Goal: Information Seeking & Learning: Learn about a topic

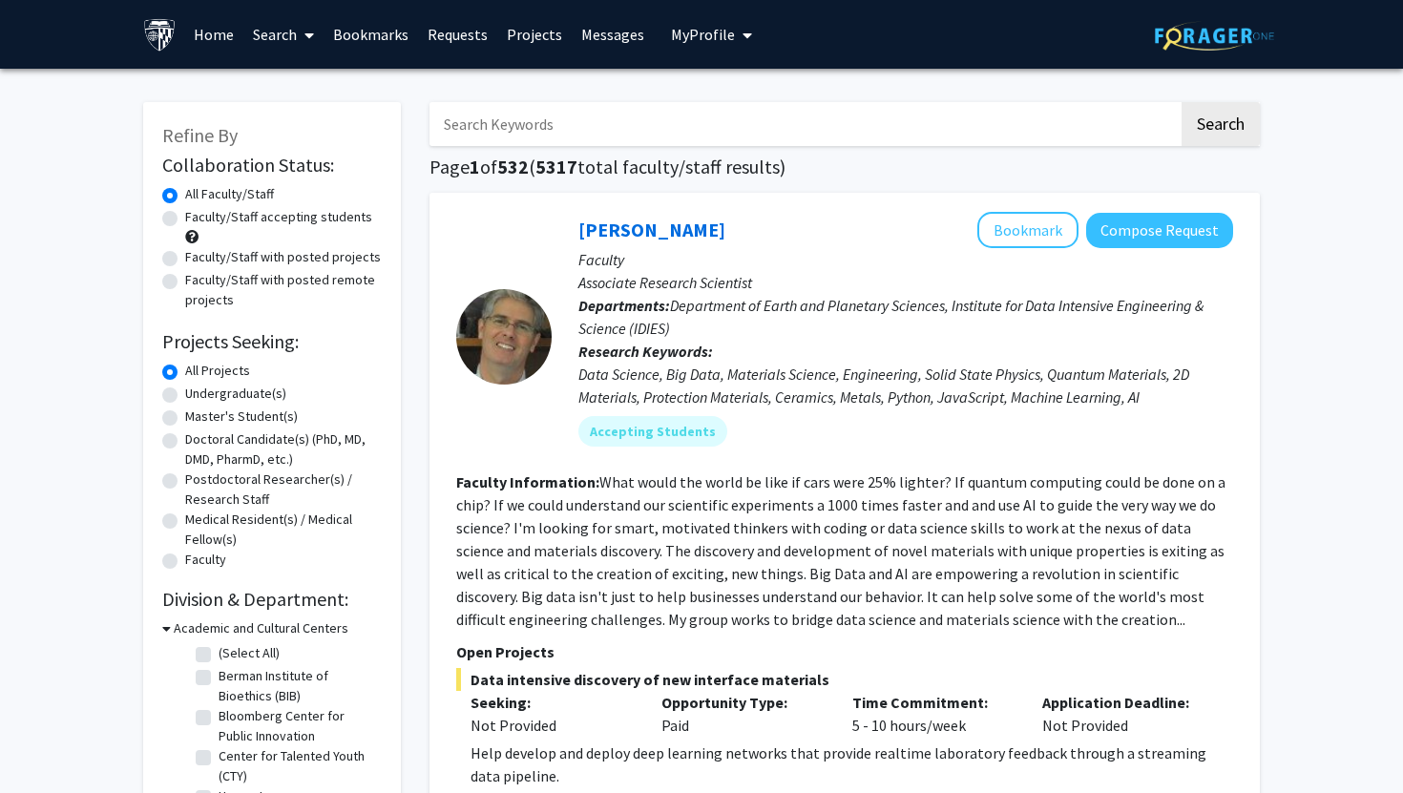
click at [537, 130] on input "Search Keywords" at bounding box center [803, 124] width 749 height 44
click at [1181, 102] on button "Search" at bounding box center [1220, 124] width 78 height 44
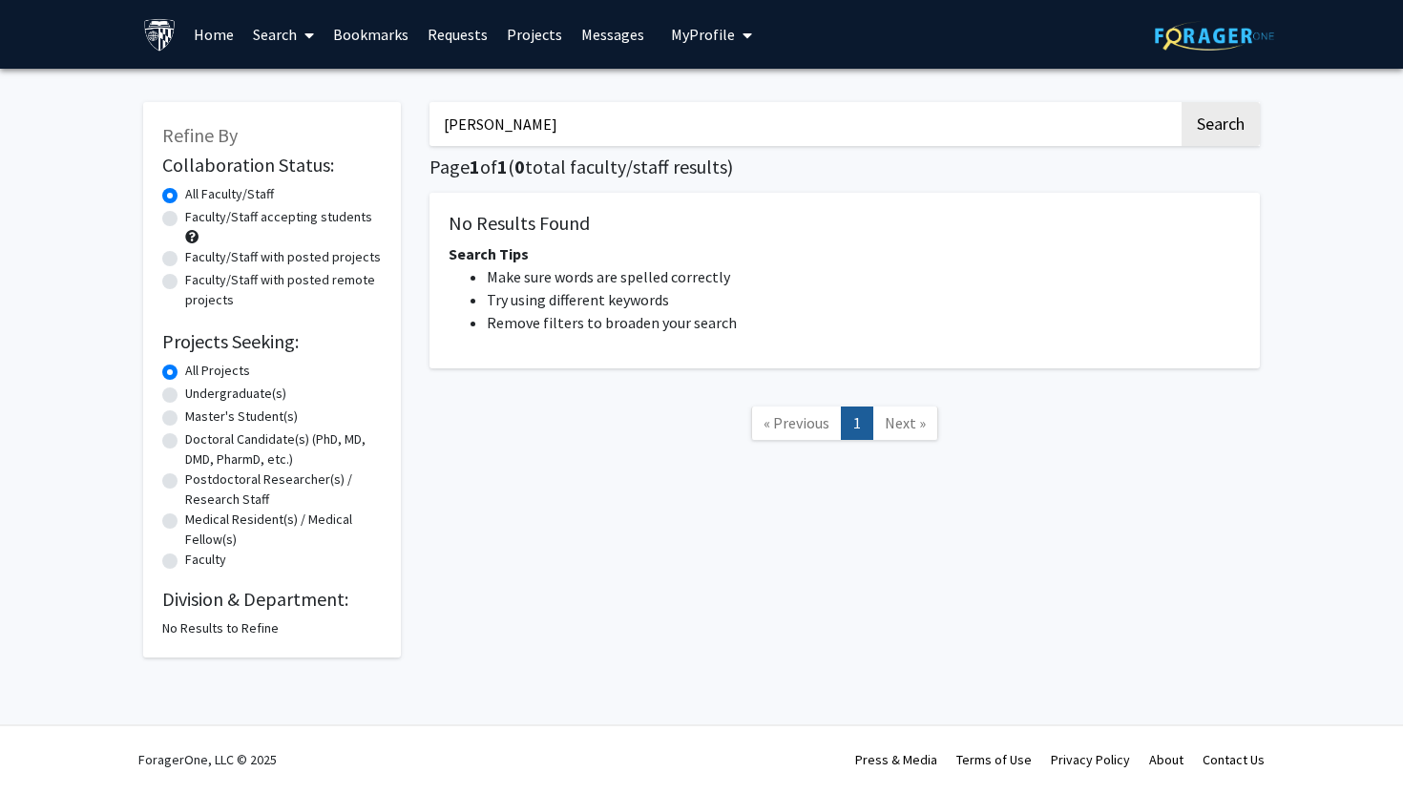
type input "[PERSON_NAME]"
click at [1181, 102] on button "Search" at bounding box center [1220, 124] width 78 height 44
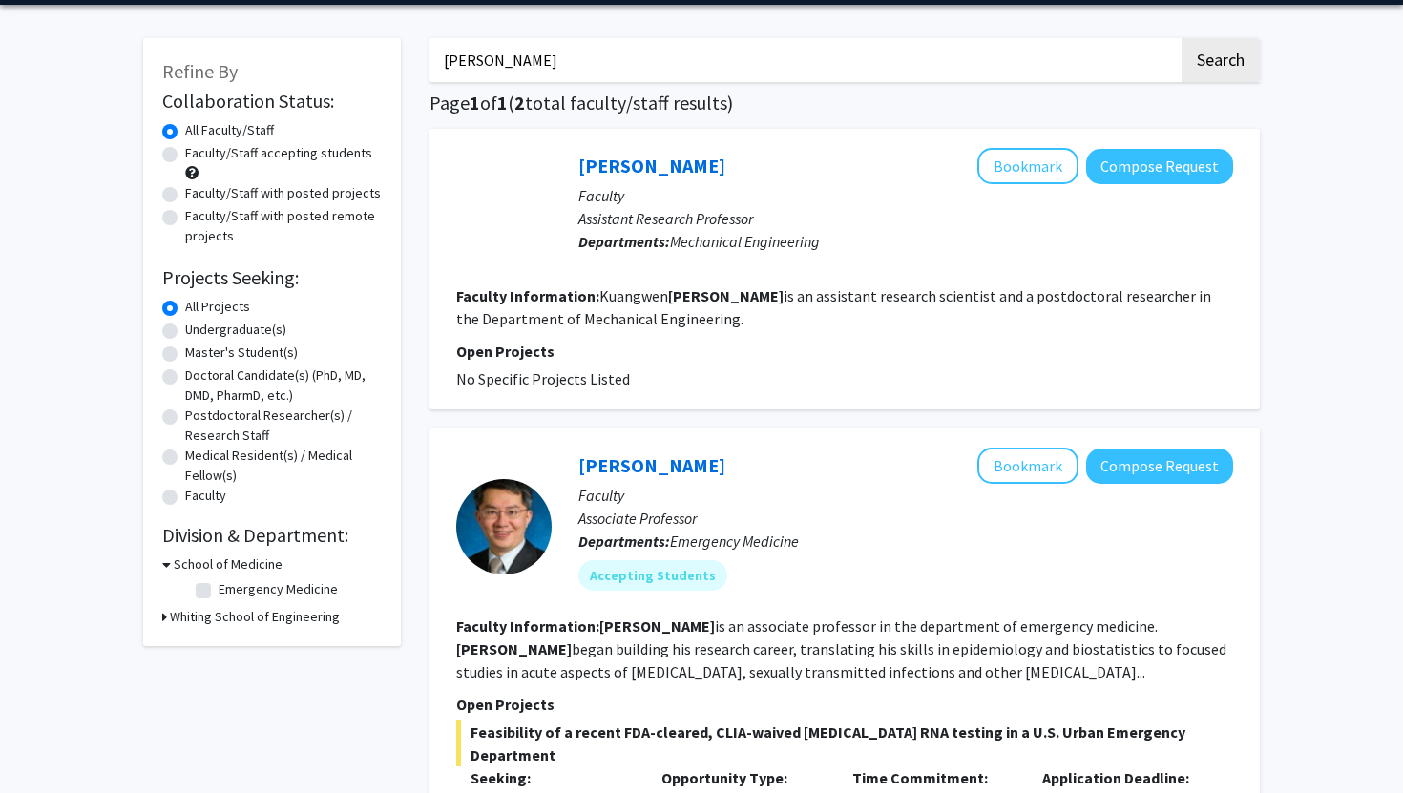
scroll to position [85, 0]
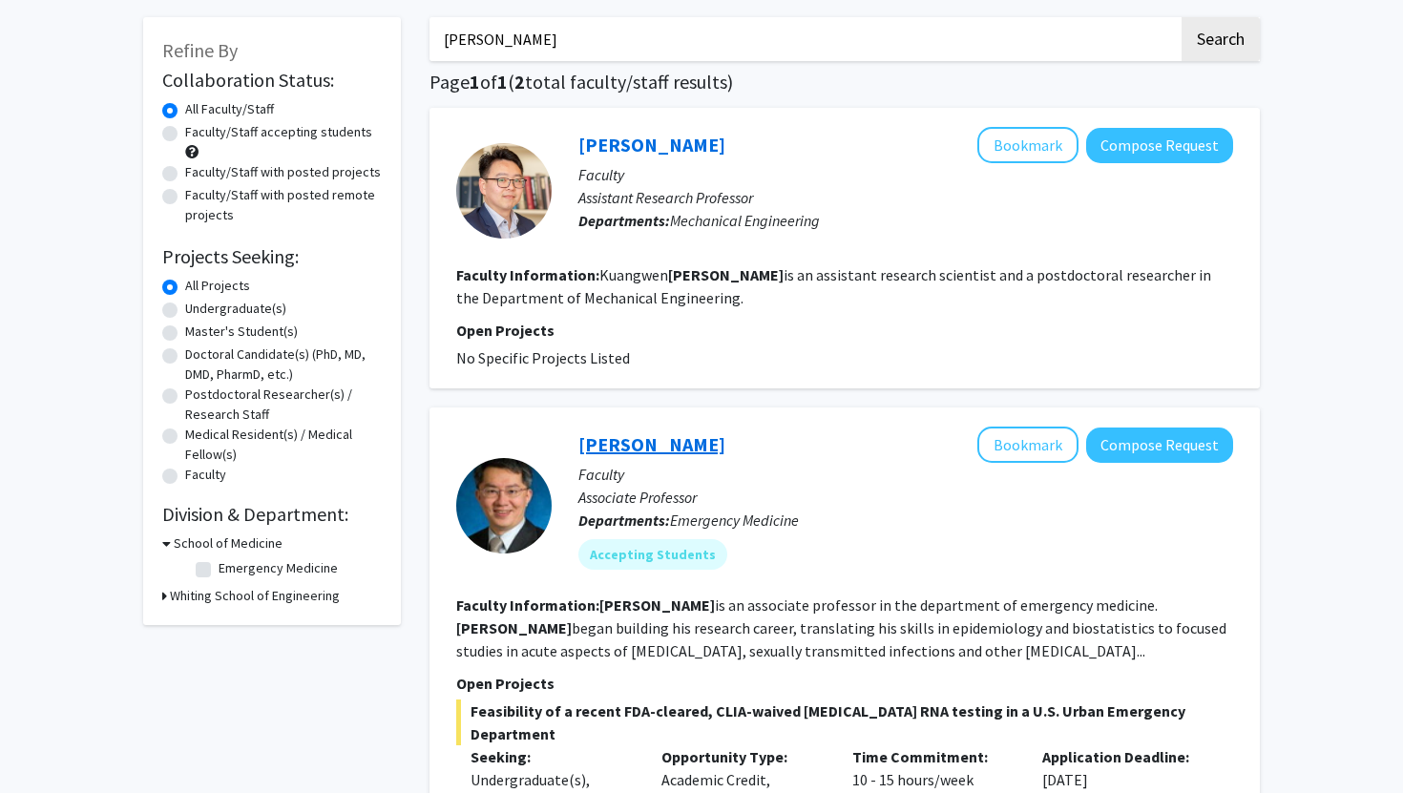
click at [670, 443] on link "[PERSON_NAME]" at bounding box center [651, 444] width 147 height 24
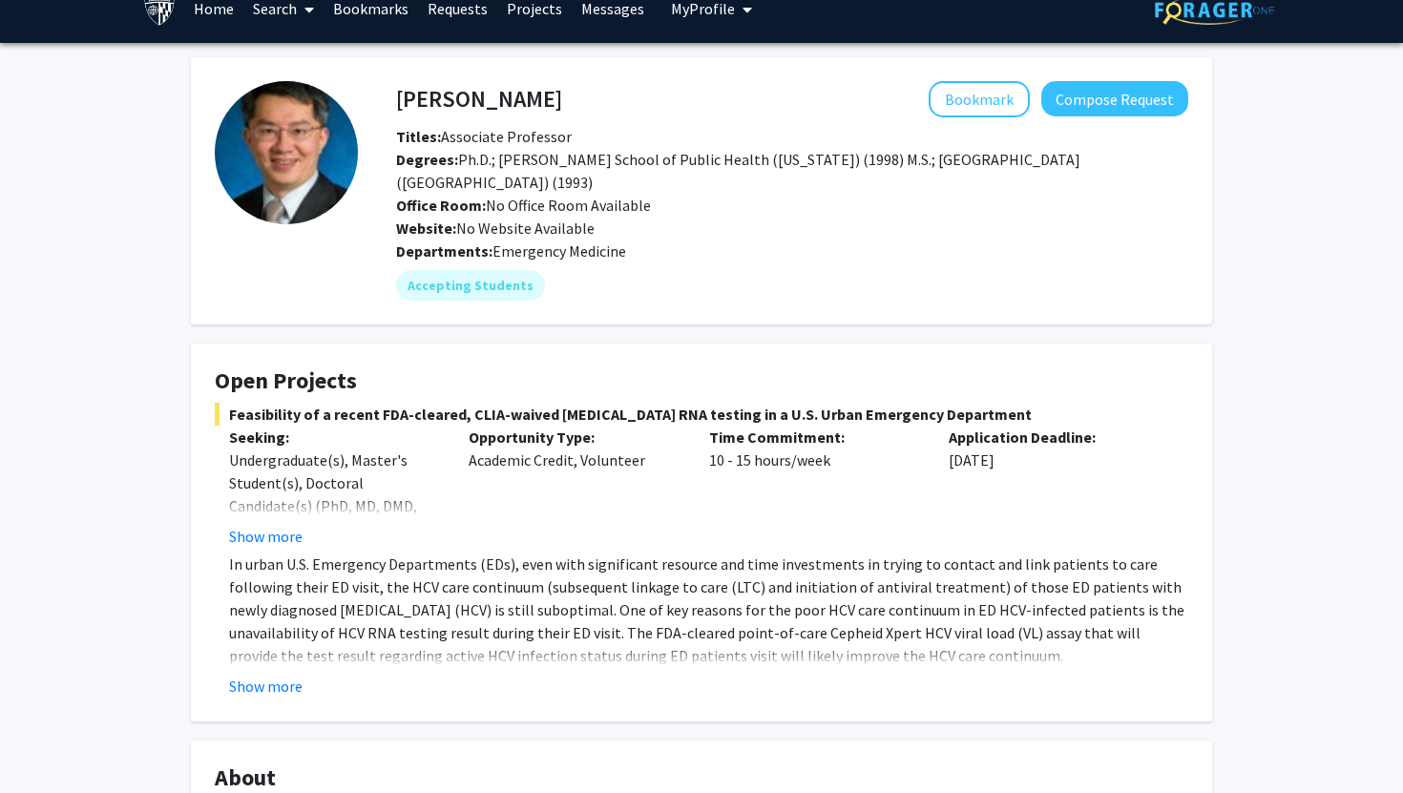
scroll to position [38, 0]
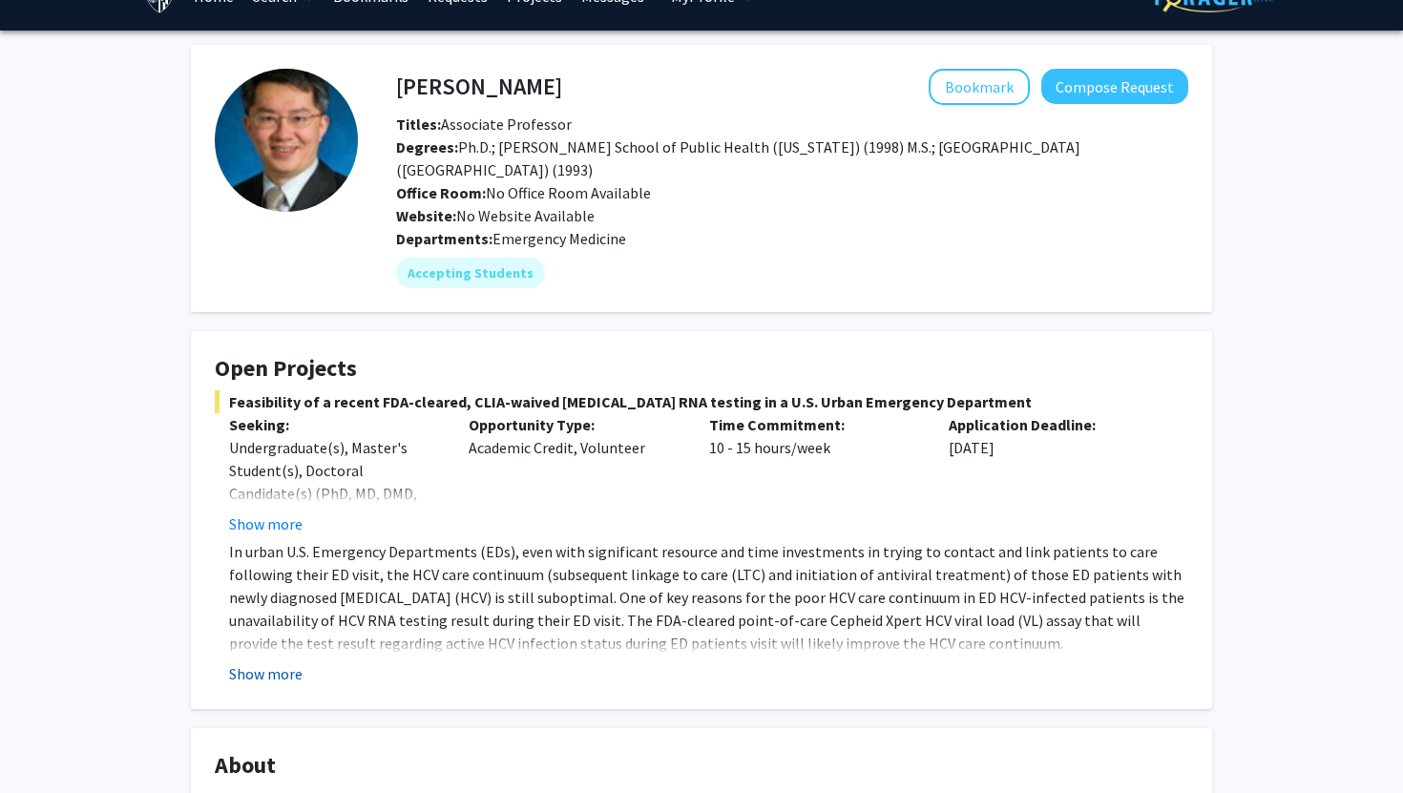
click at [278, 672] on button "Show more" at bounding box center [265, 673] width 73 height 23
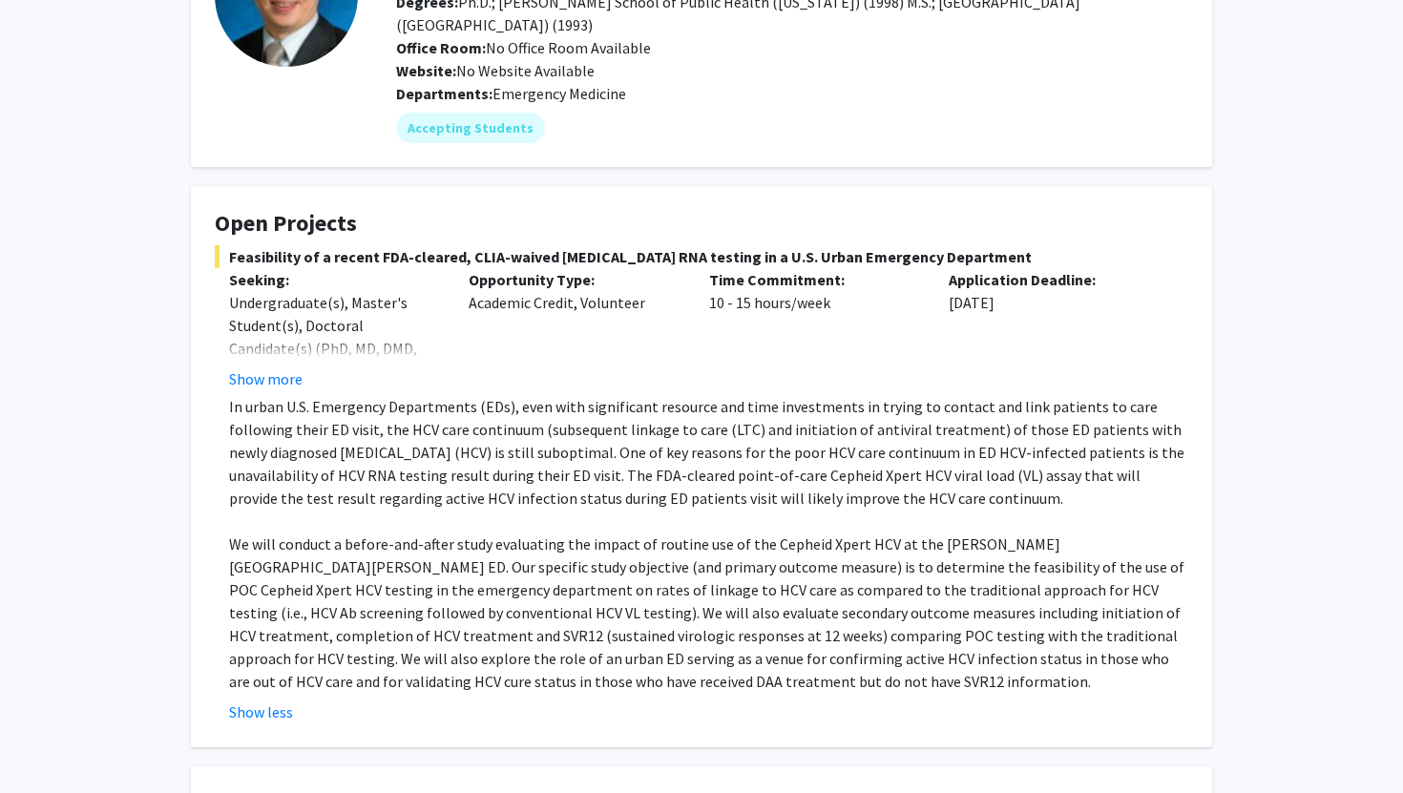
scroll to position [188, 0]
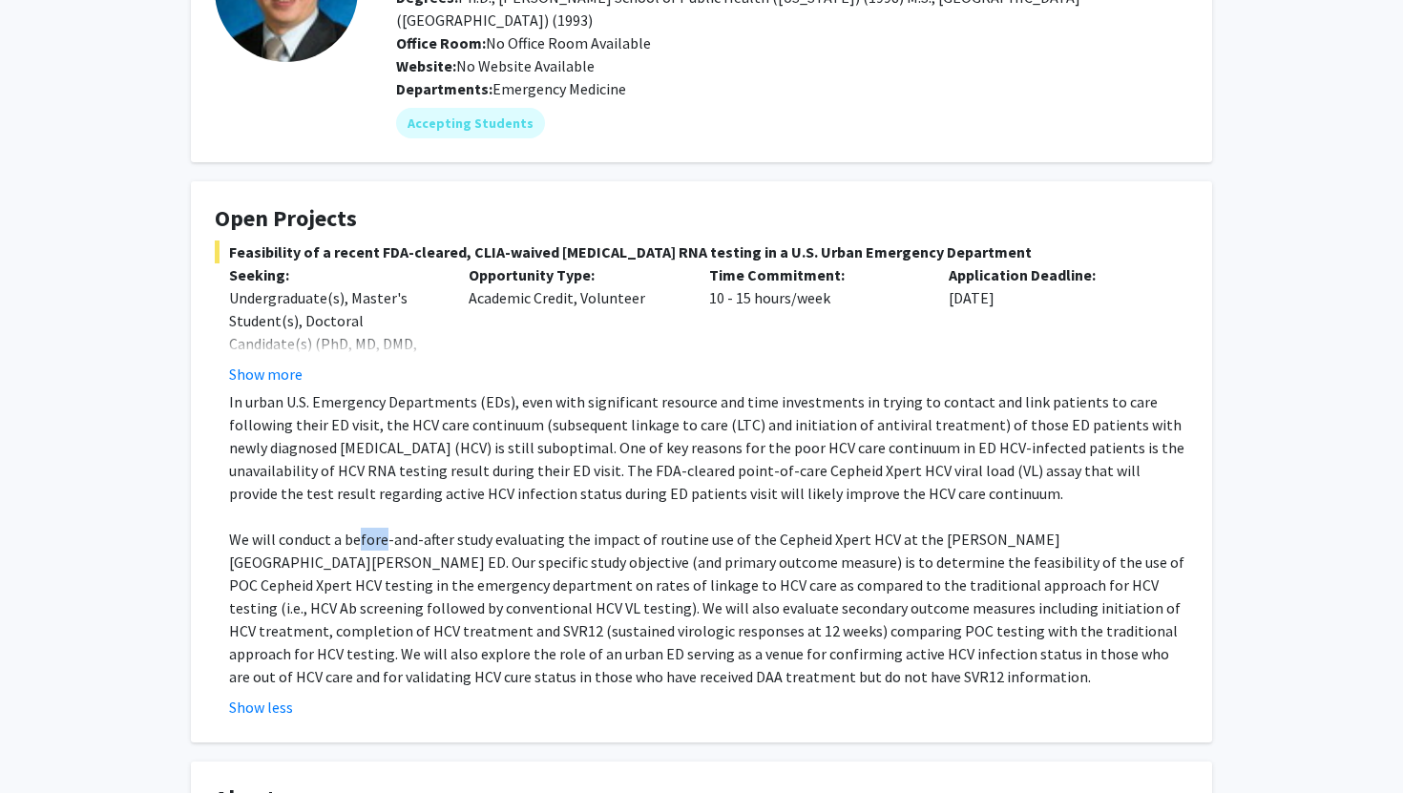
drag, startPoint x: 358, startPoint y: 541, endPoint x: 385, endPoint y: 541, distance: 27.7
click at [385, 541] on p "We will conduct a before-and-after study evaluating the impact of routine use o…" at bounding box center [708, 608] width 959 height 160
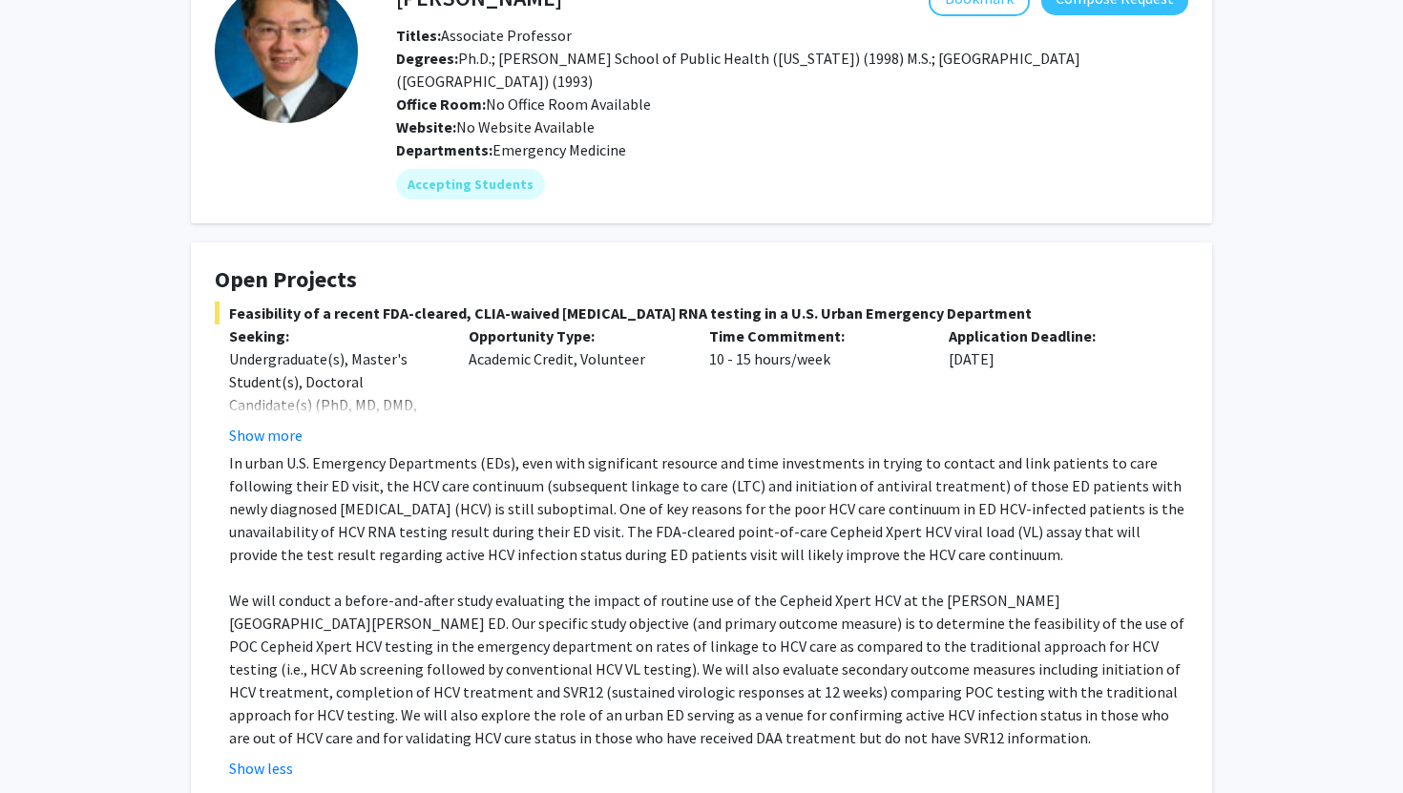
scroll to position [124, 0]
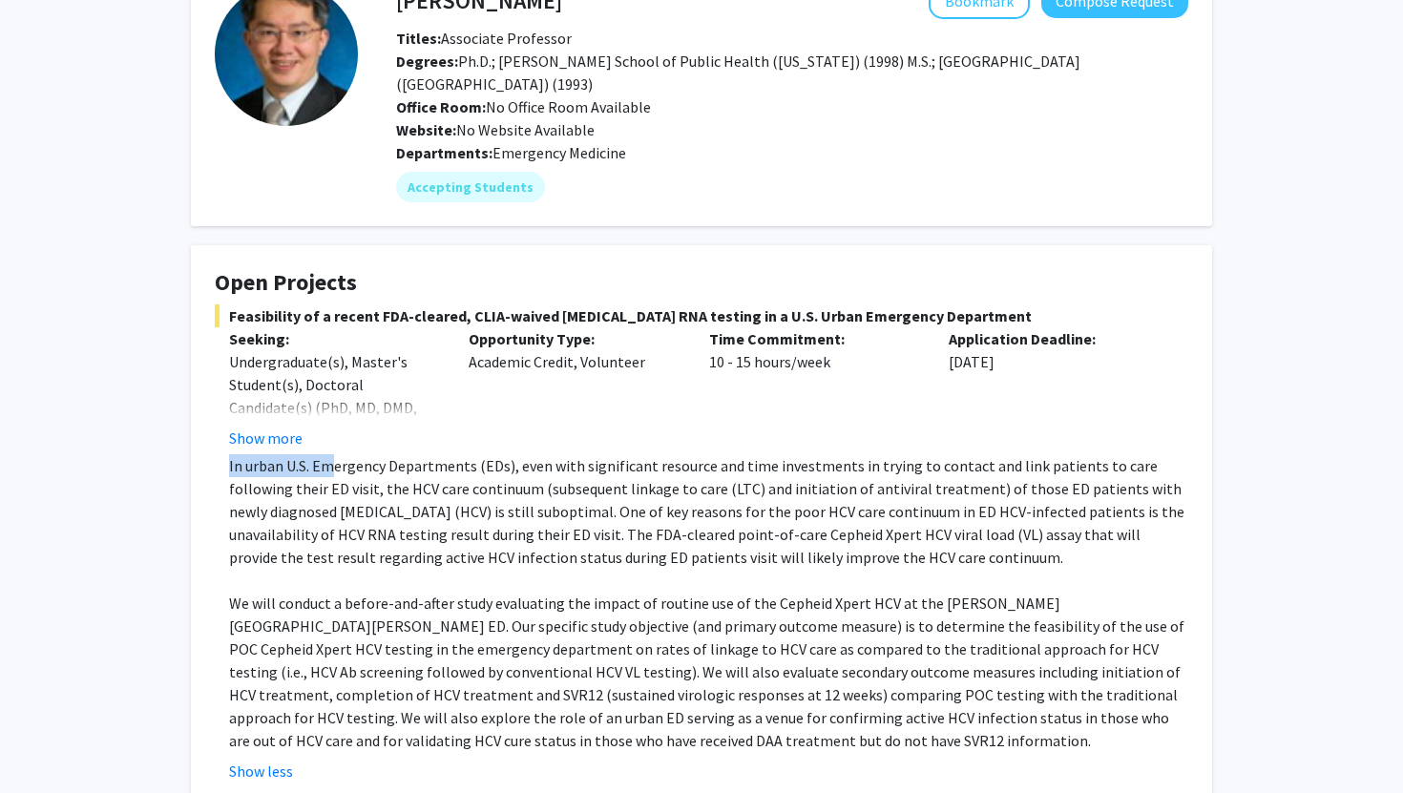
drag, startPoint x: 229, startPoint y: 462, endPoint x: 335, endPoint y: 468, distance: 106.1
click at [335, 468] on p "In urban U.S. Emergency Departments (EDs), even with significant resource and t…" at bounding box center [708, 511] width 959 height 114
click at [378, 513] on p "In urban U.S. Emergency Departments (EDs), even with significant resource and t…" at bounding box center [708, 511] width 959 height 114
